Goal: Find specific page/section: Find specific page/section

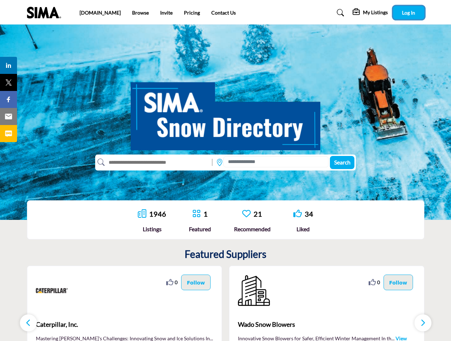
click at [409, 12] on span "Log In" at bounding box center [408, 13] width 13 height 6
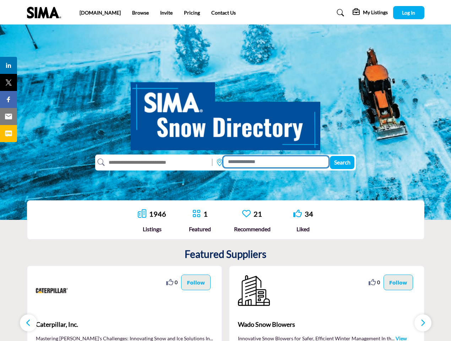
click at [275, 162] on input at bounding box center [275, 161] width 105 height 11
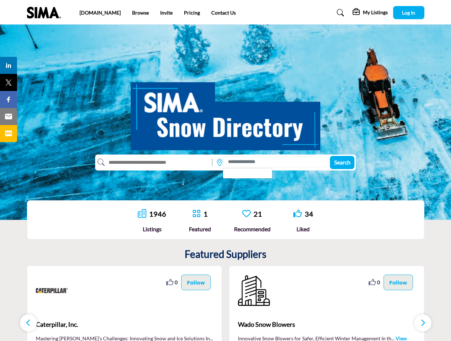
click at [173, 282] on icon at bounding box center [169, 282] width 7 height 7
click at [197, 282] on p "Follow" at bounding box center [196, 282] width 18 height 8
click at [125, 325] on span "Caterpillar, Inc." at bounding box center [125, 325] width 178 height 10
click at [376, 282] on icon at bounding box center [372, 282] width 7 height 7
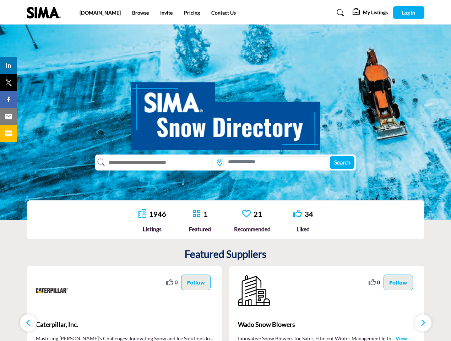
click at [400, 282] on p "Follow" at bounding box center [398, 282] width 18 height 8
click at [327, 325] on span "Wado Snow Blowers" at bounding box center [327, 325] width 178 height 10
click at [28, 323] on icon "button" at bounding box center [29, 322] width 6 height 9
